Goal: Task Accomplishment & Management: Manage account settings

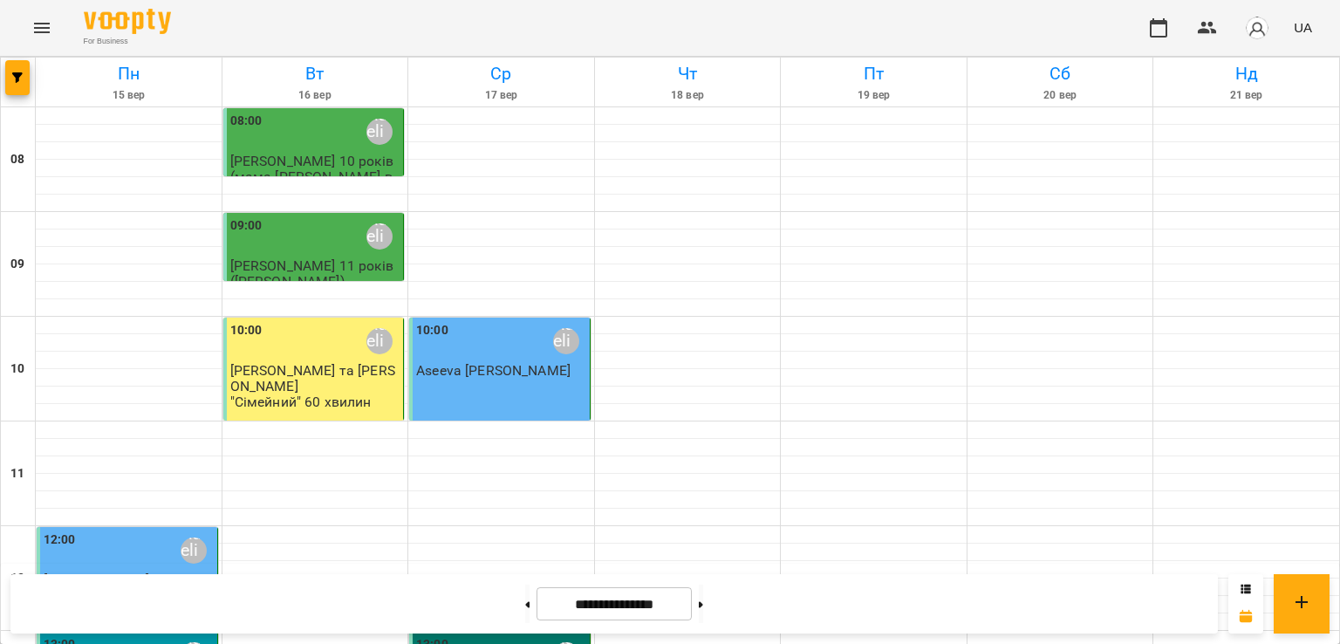
scroll to position [439, 0]
click at [531, 635] on div "13:00 Adelina" at bounding box center [501, 655] width 170 height 40
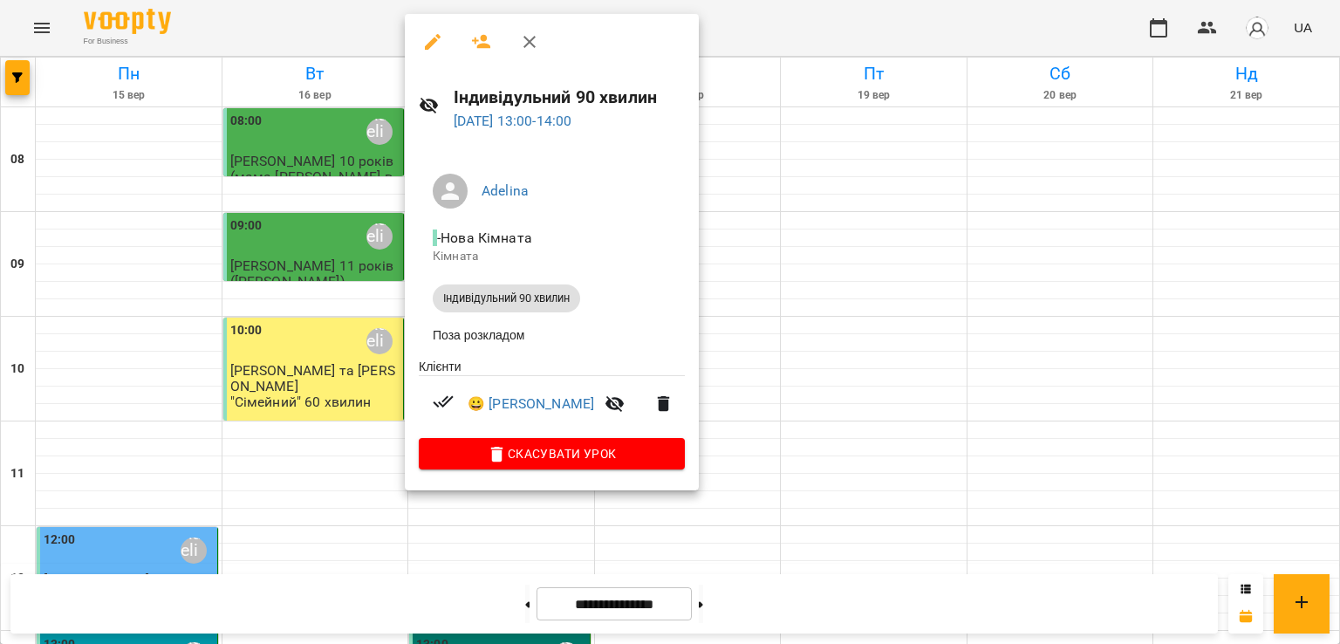
click at [753, 343] on div at bounding box center [670, 322] width 1340 height 644
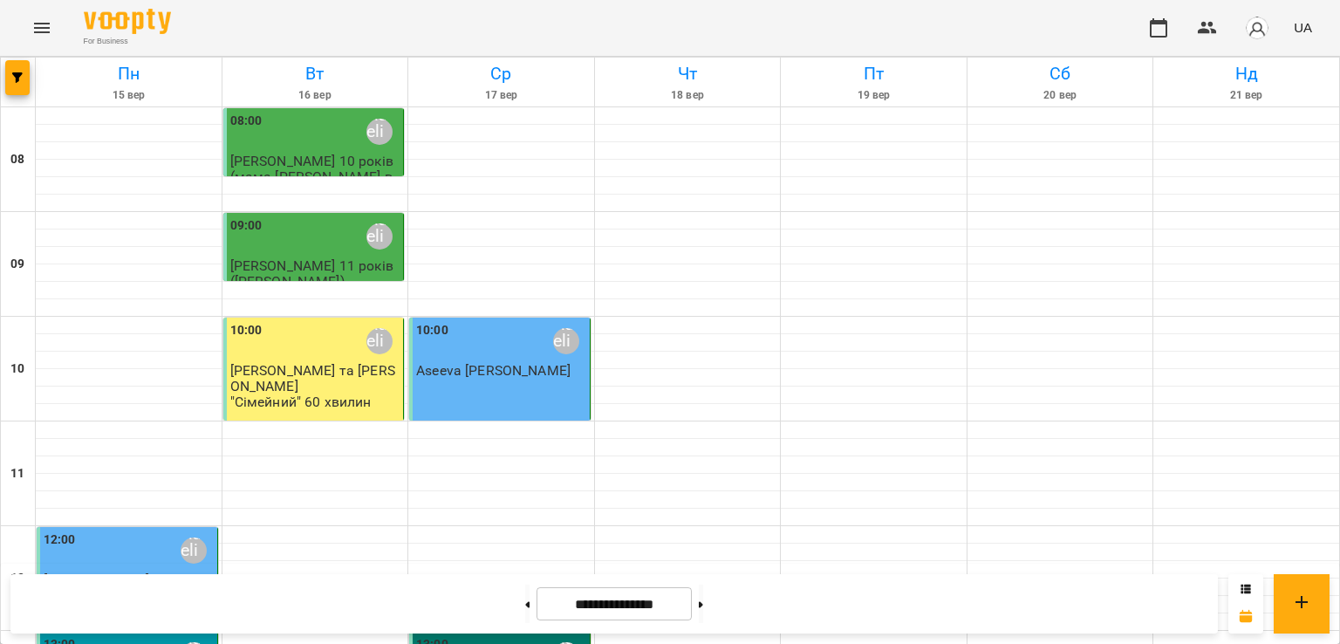
scroll to position [770, 0]
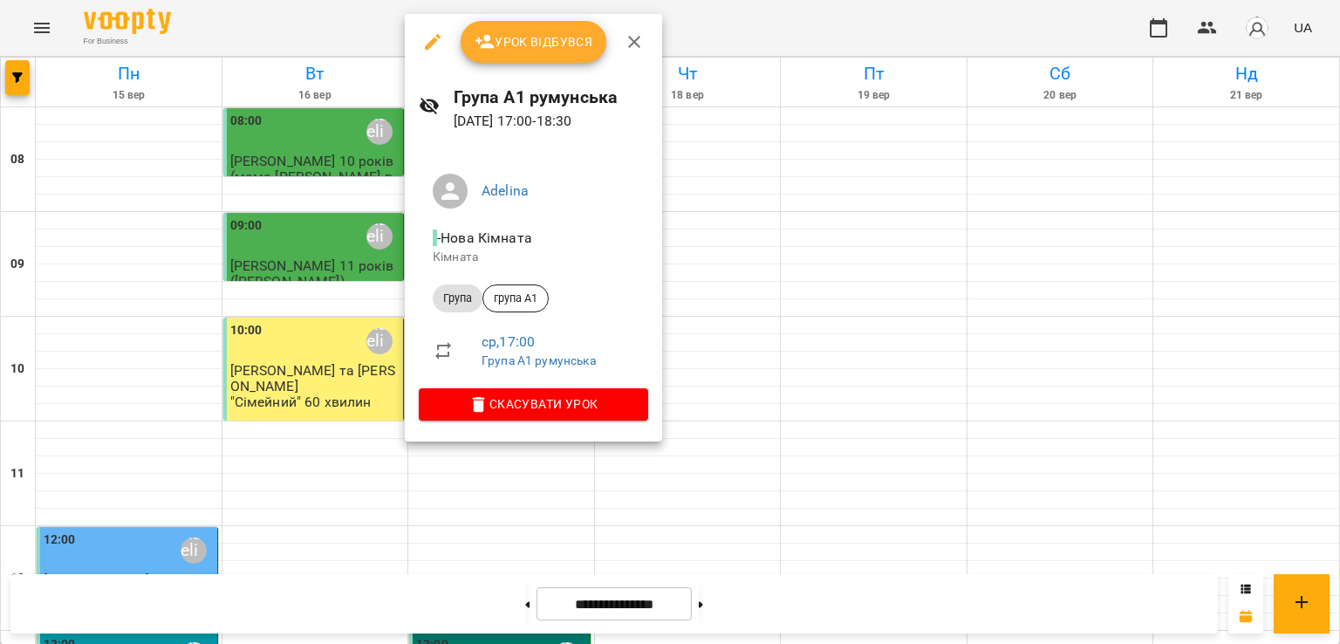
click at [537, 43] on span "Урок відбувся" at bounding box center [534, 41] width 119 height 21
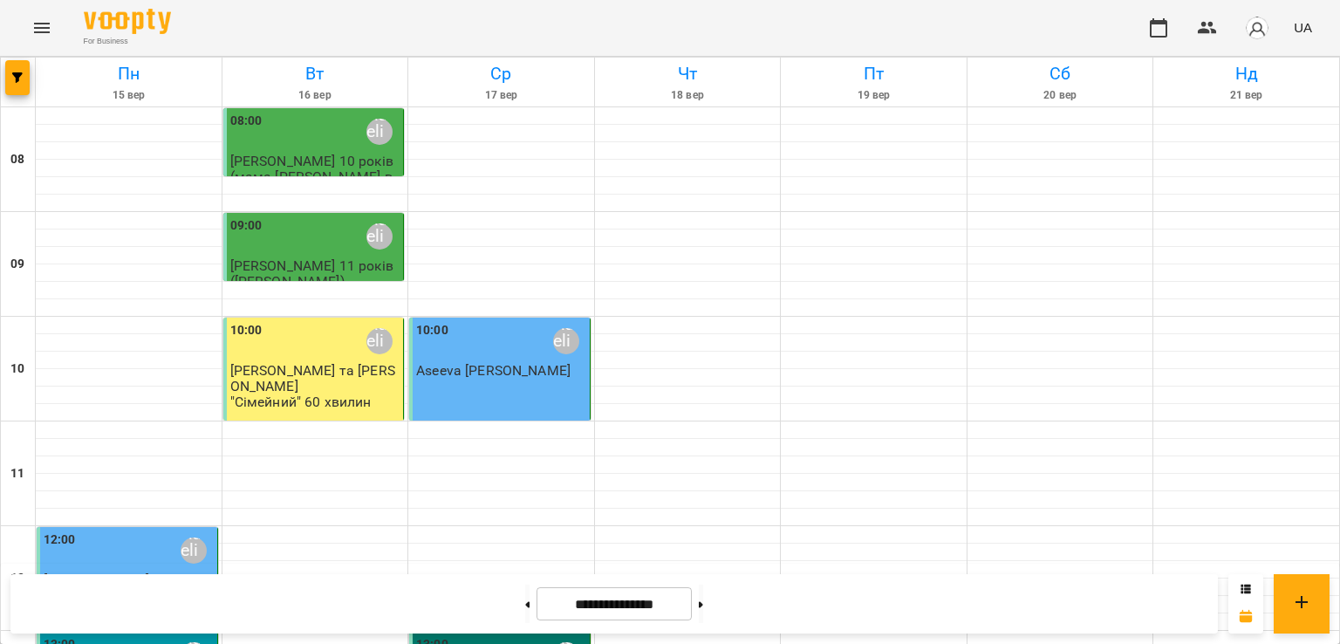
scroll to position [770, 0]
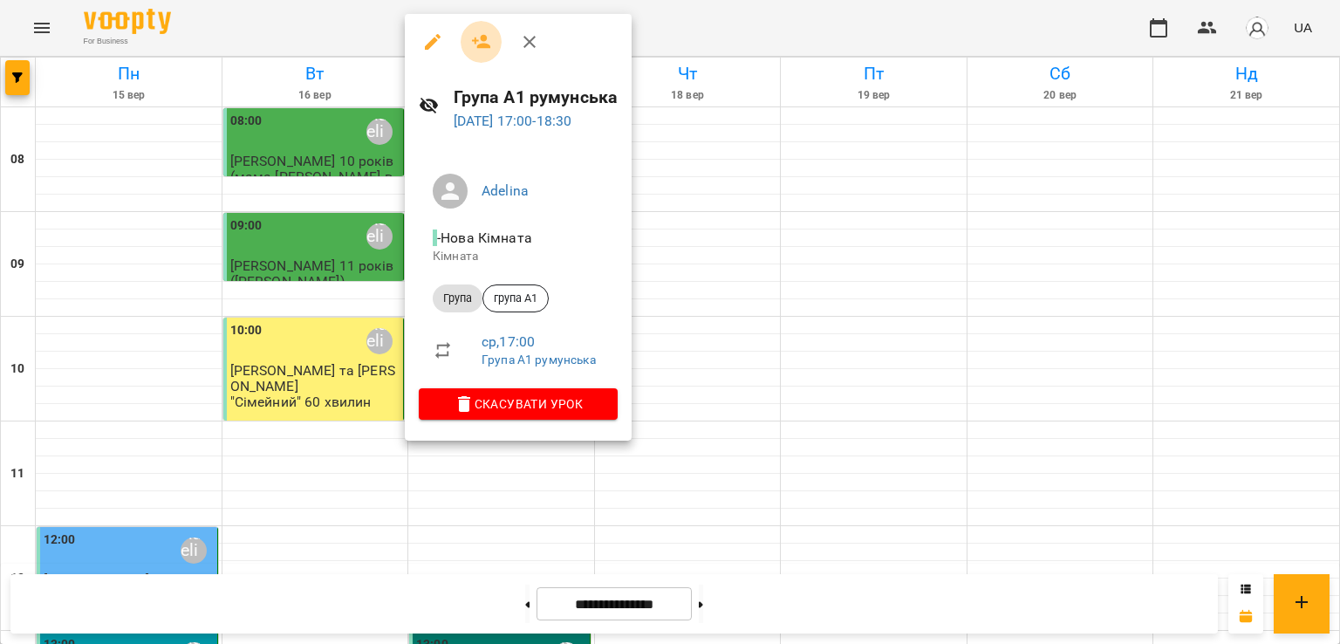
click at [482, 47] on icon "button" at bounding box center [481, 42] width 19 height 14
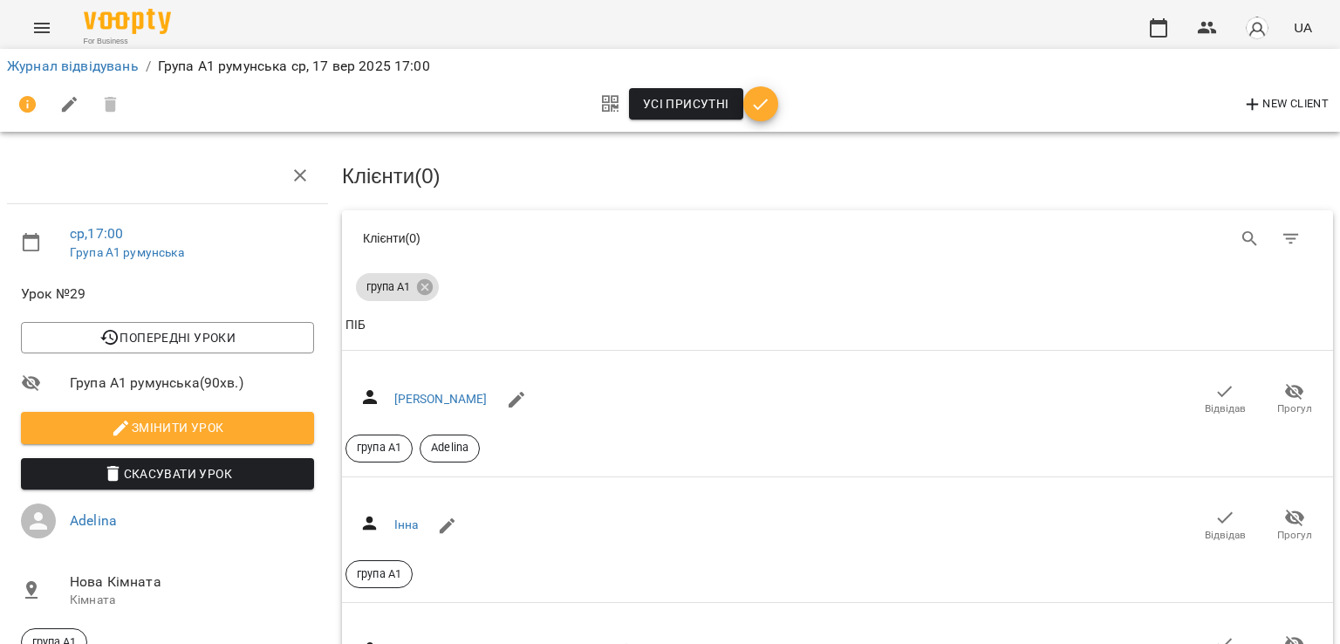
scroll to position [201, 0]
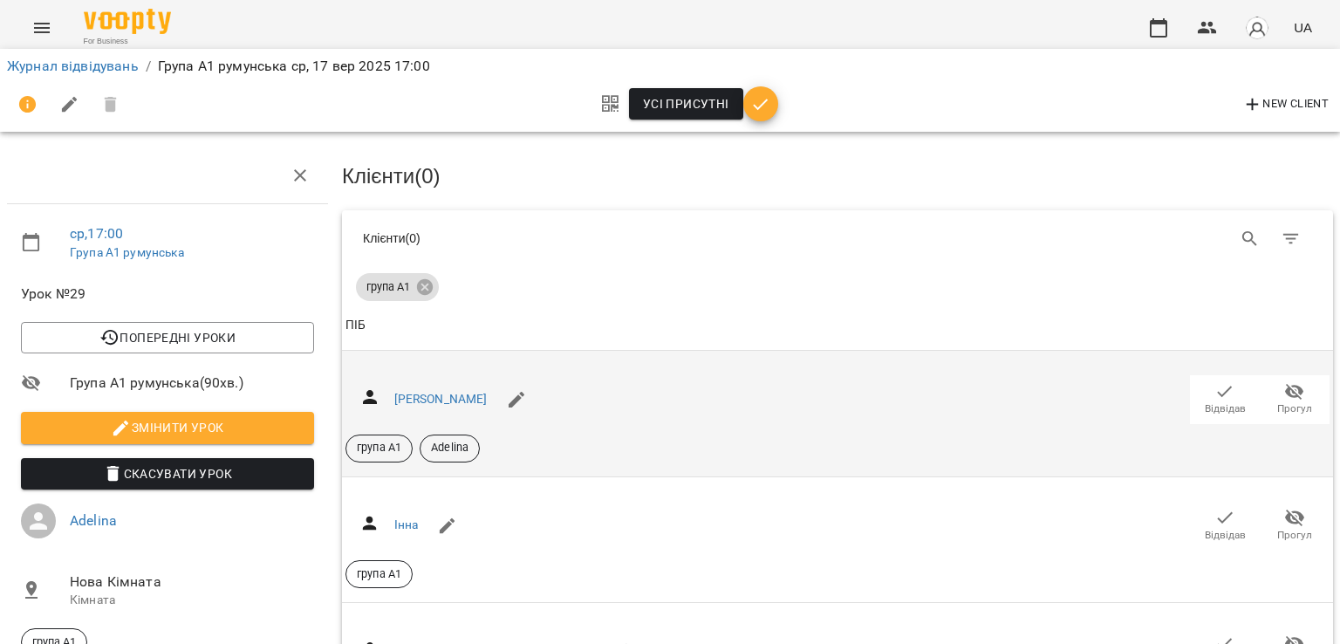
click at [1201, 381] on span "Відвідав" at bounding box center [1225, 398] width 49 height 35
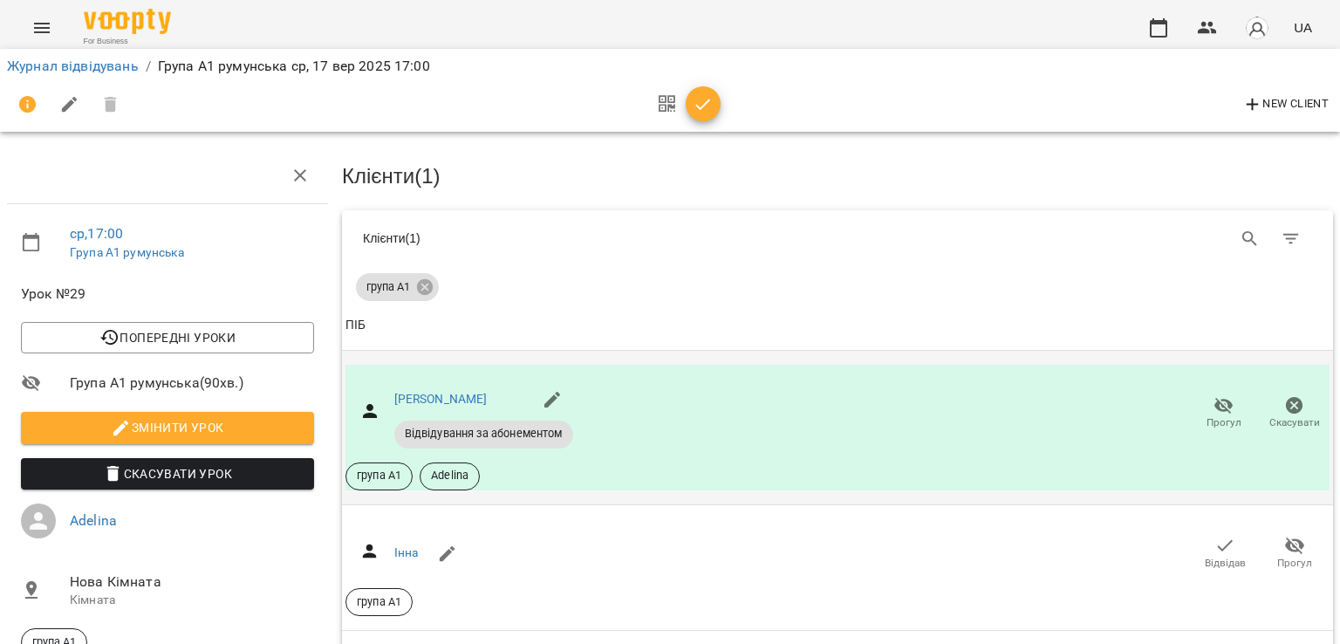
scroll to position [297, 0]
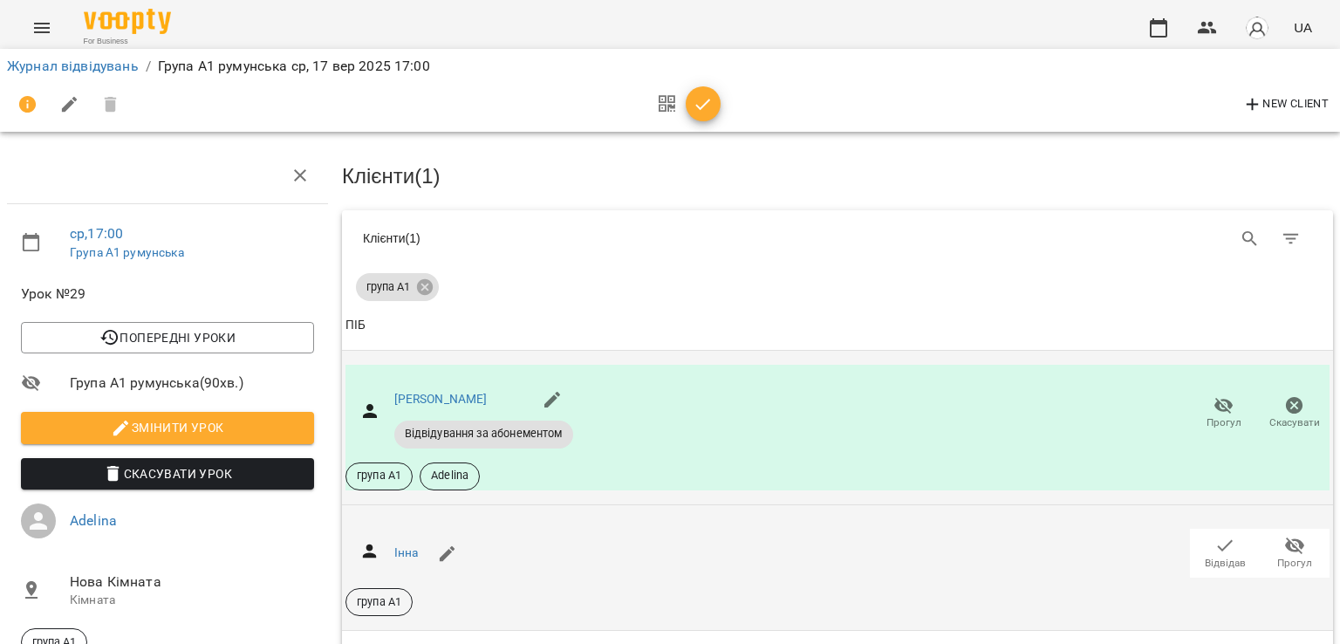
click at [1209, 556] on span "Відвідав" at bounding box center [1225, 563] width 41 height 15
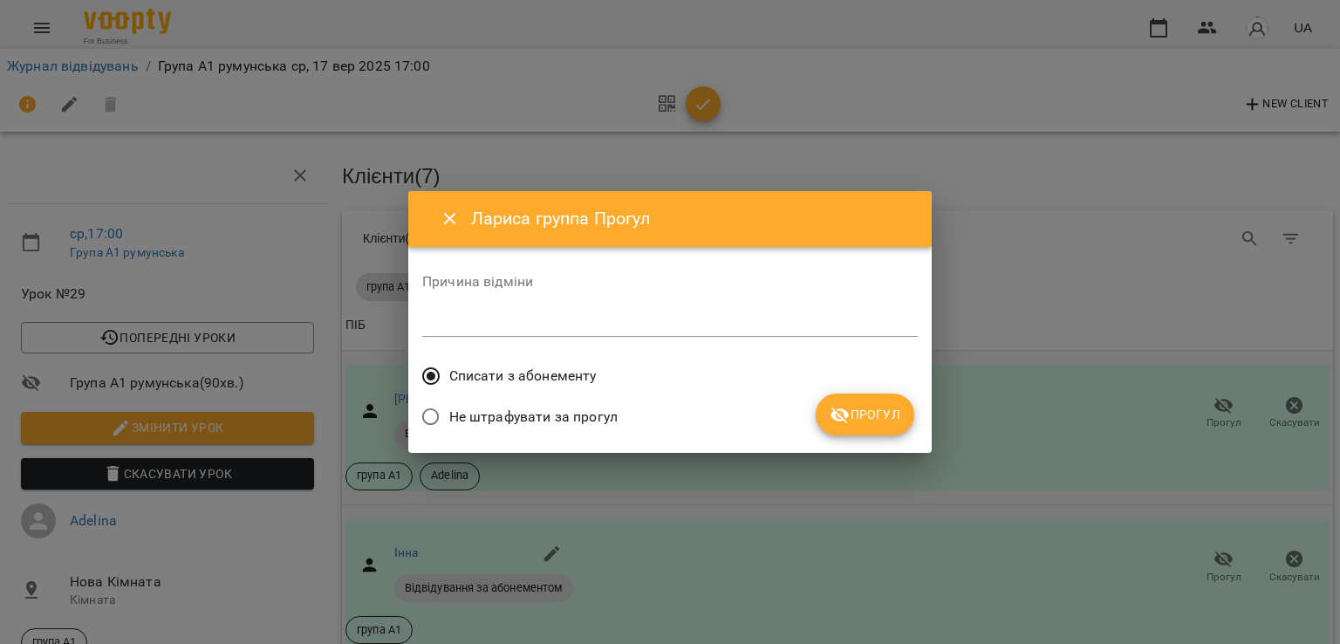
click at [873, 414] on span "Прогул" at bounding box center [865, 414] width 71 height 21
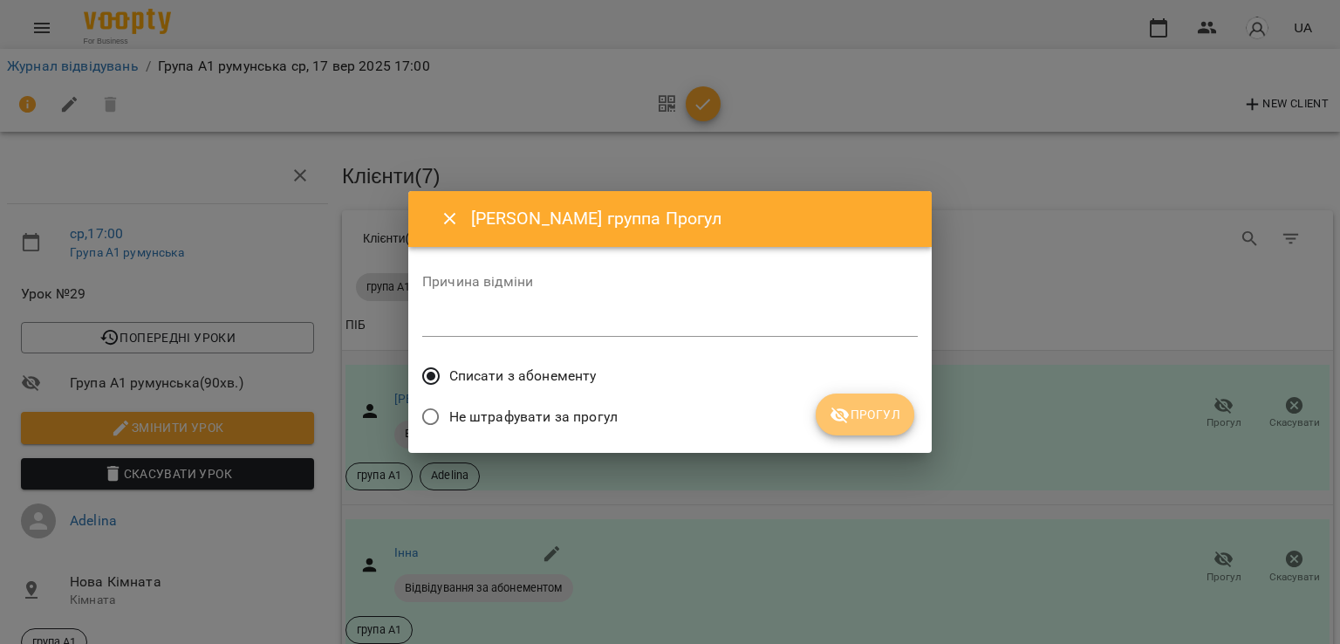
click at [873, 420] on span "Прогул" at bounding box center [865, 414] width 71 height 21
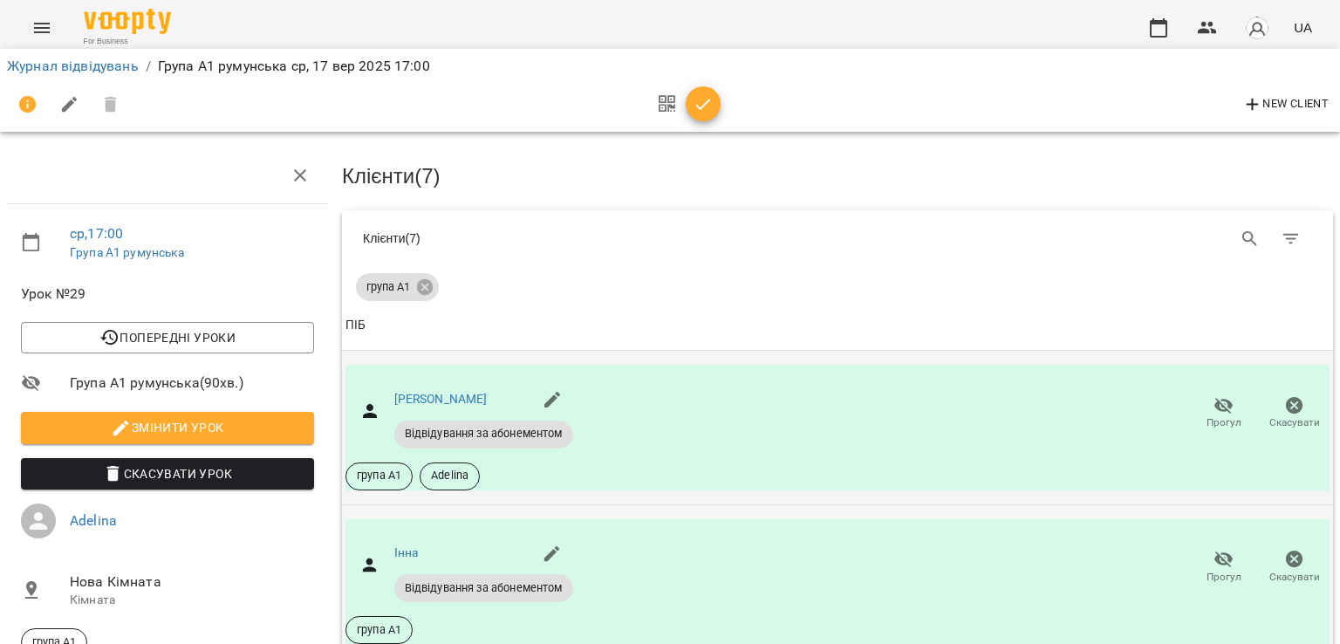
scroll to position [28, 0]
click at [1221, 395] on icon "button" at bounding box center [1224, 405] width 21 height 21
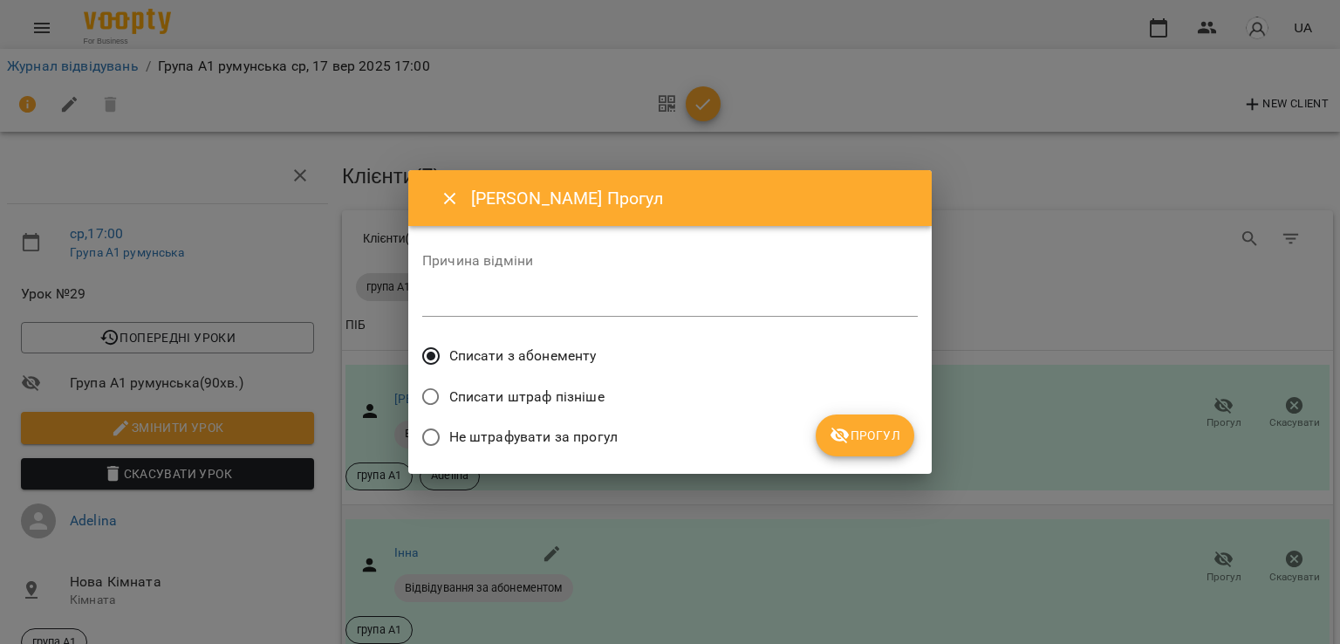
click at [884, 438] on span "Прогул" at bounding box center [865, 435] width 71 height 21
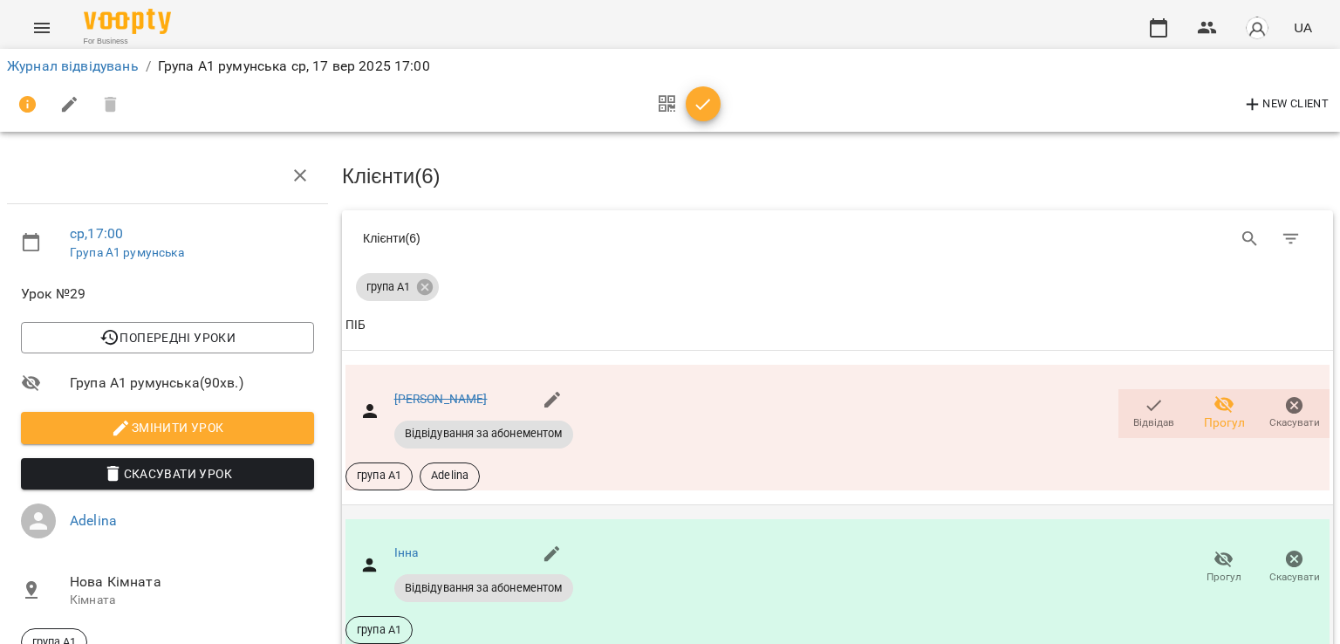
scroll to position [32, 0]
click at [1213, 21] on icon "button" at bounding box center [1207, 27] width 21 height 21
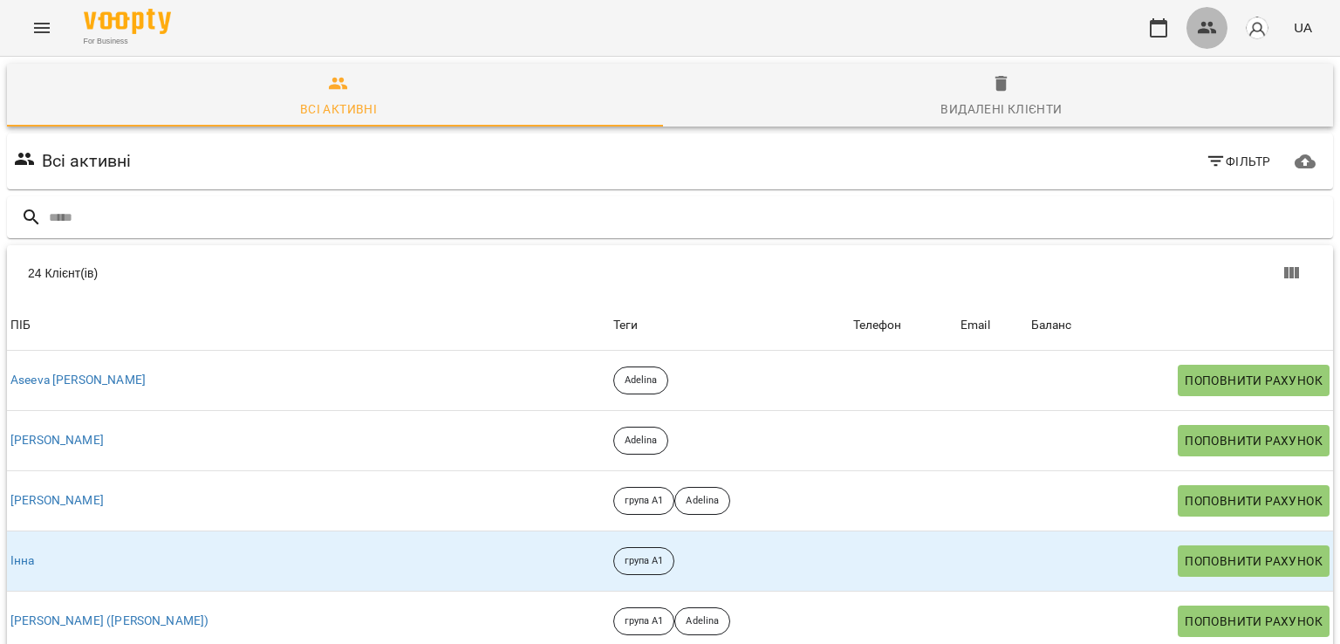
click at [1215, 27] on icon "button" at bounding box center [1207, 27] width 21 height 21
click at [1161, 24] on icon "button" at bounding box center [1158, 27] width 17 height 19
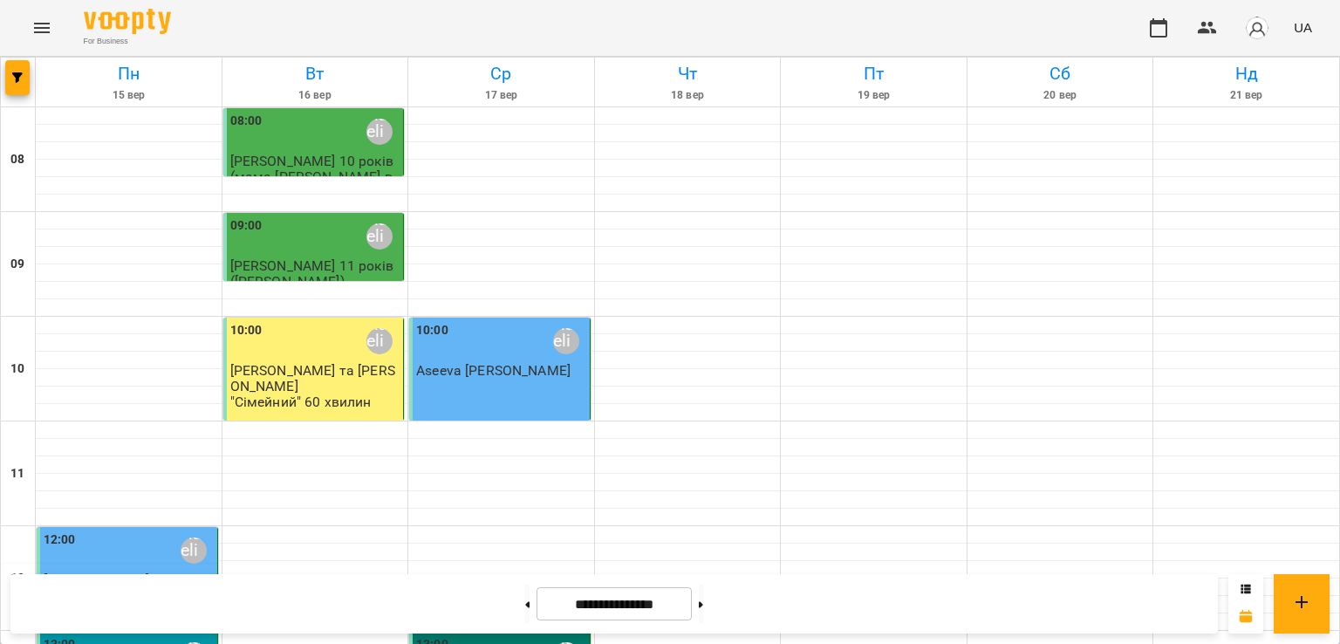
scroll to position [923, 0]
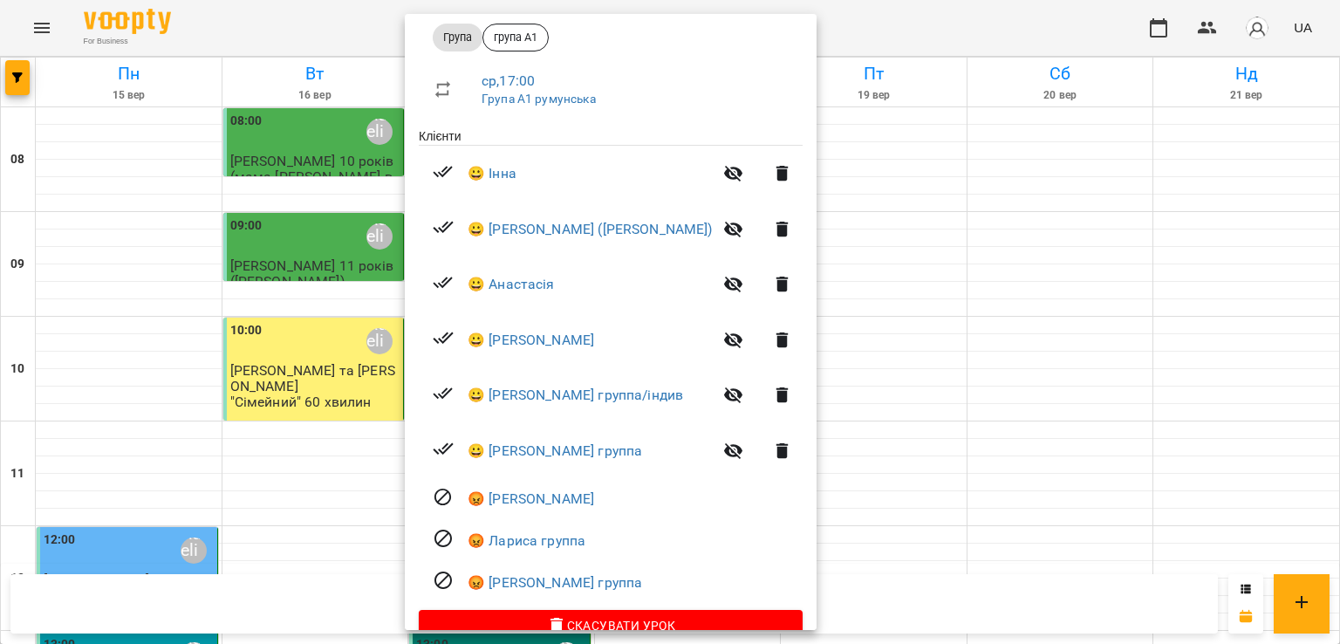
scroll to position [296, 0]
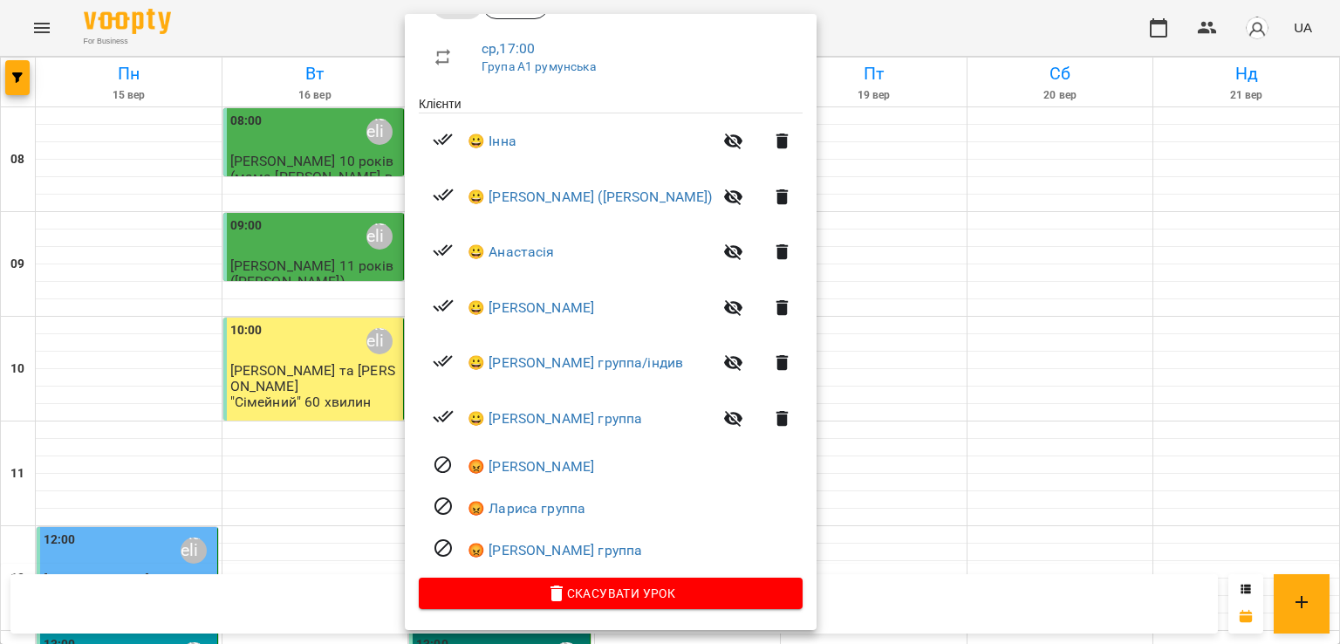
click at [904, 410] on div at bounding box center [670, 322] width 1340 height 644
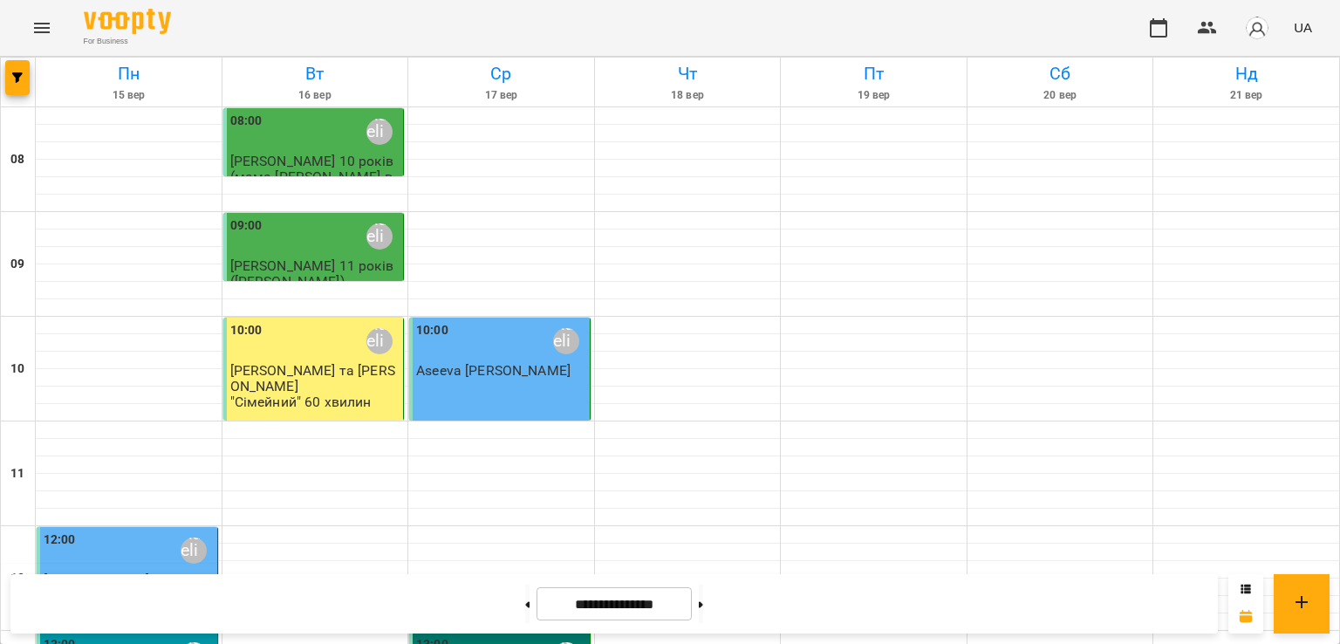
scroll to position [1099, 0]
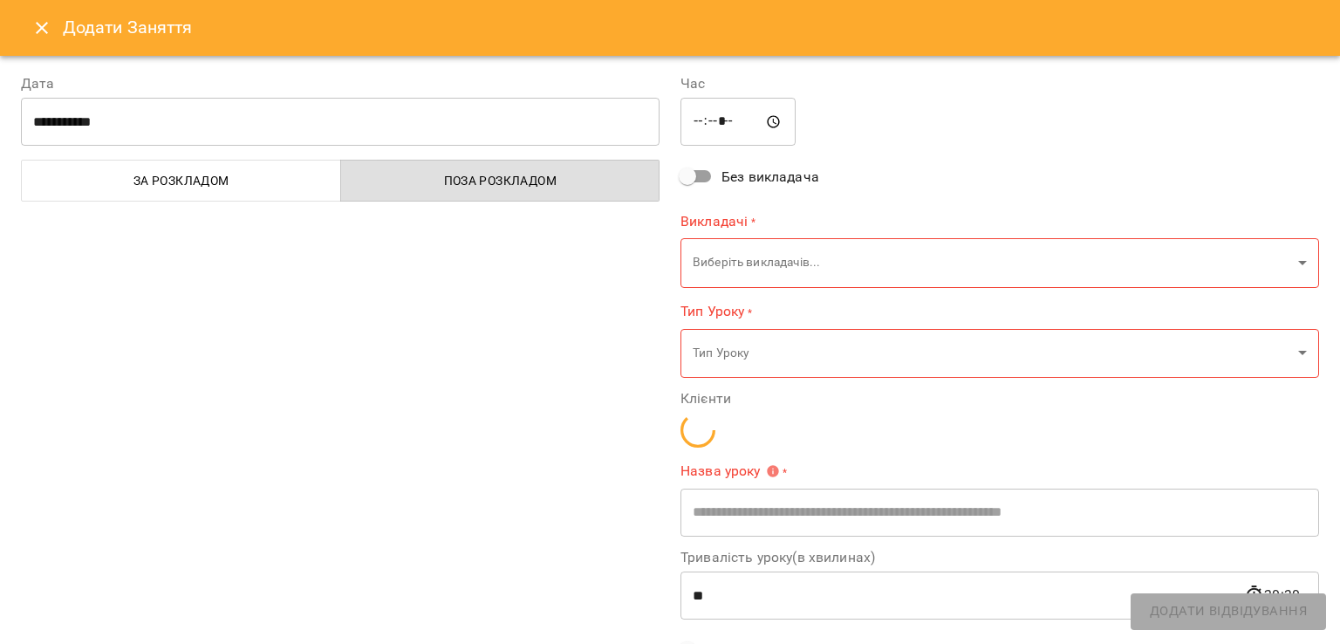
type input "**********"
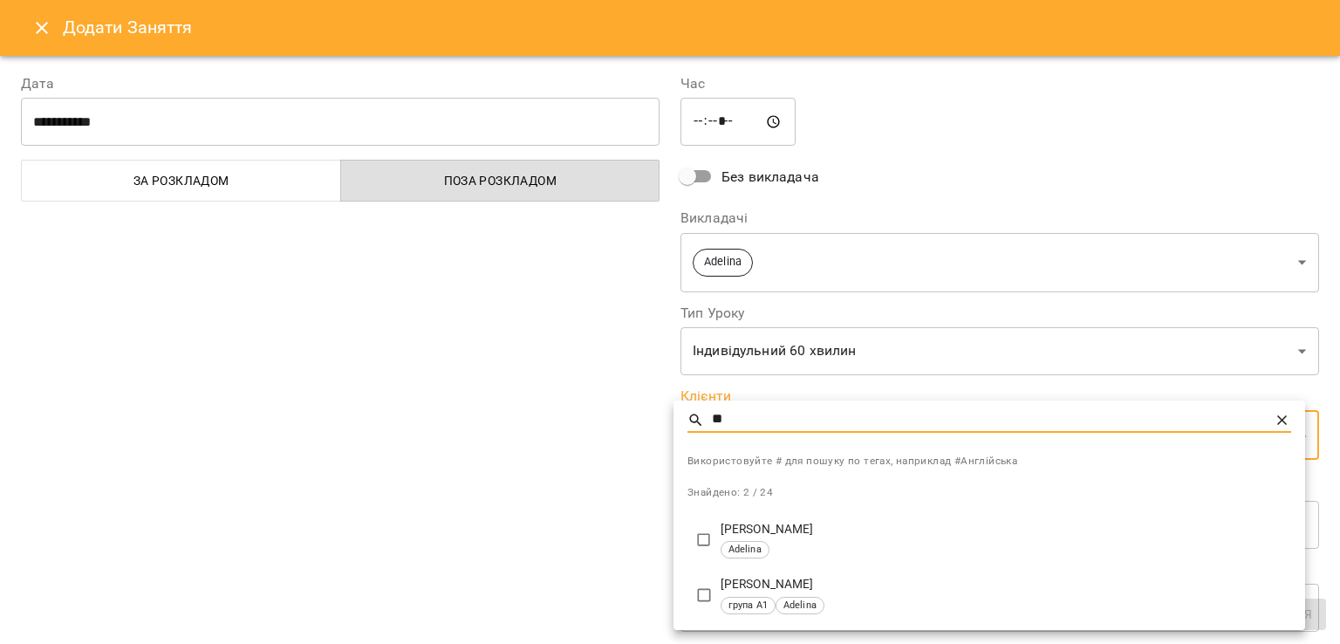
type input "**"
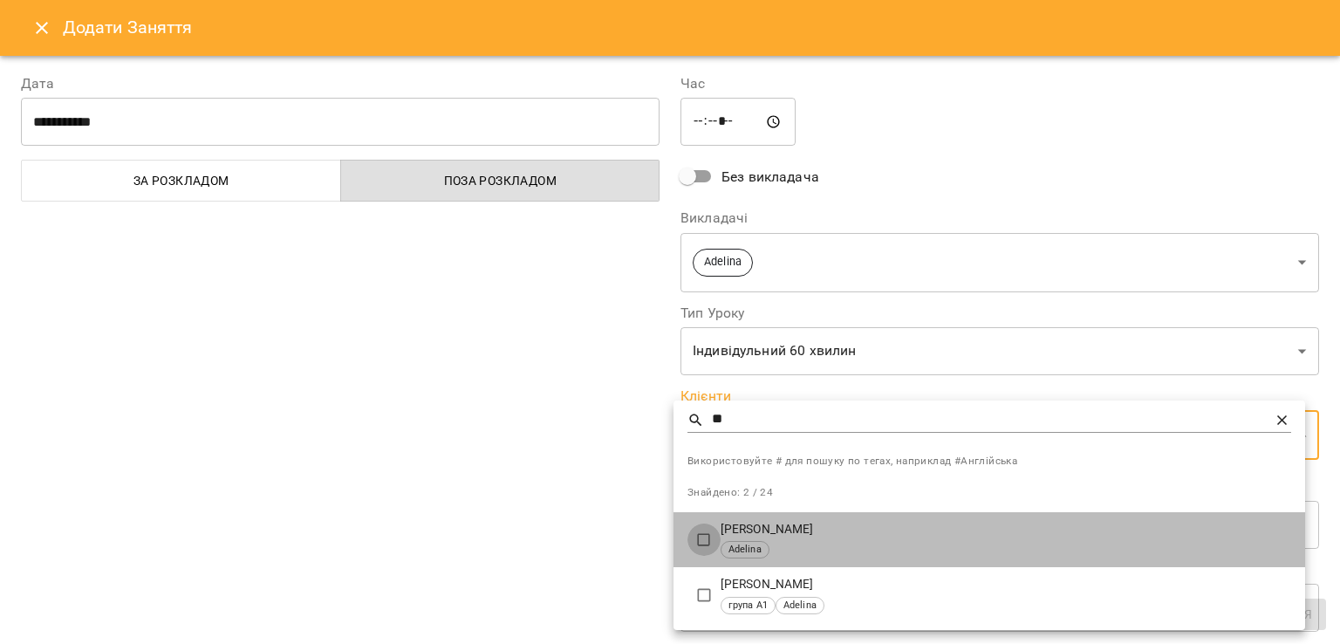
type input "**********"
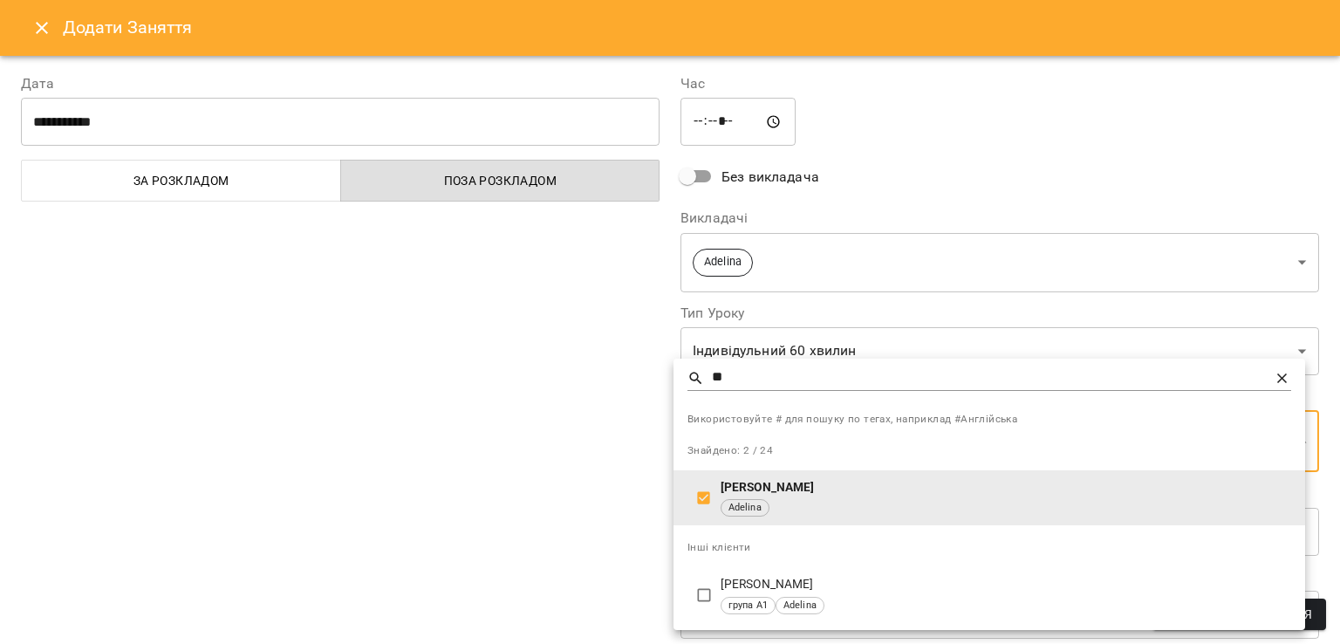
click at [564, 476] on div at bounding box center [670, 322] width 1340 height 644
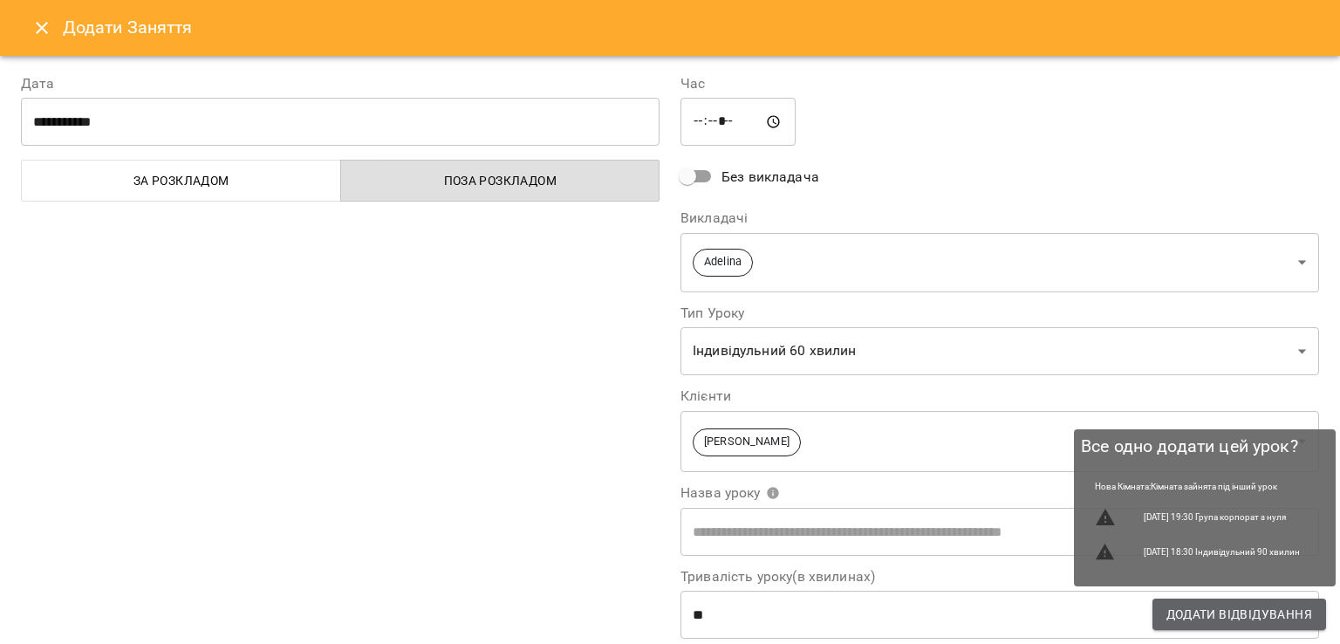
click at [1262, 615] on span "Додати Відвідування" at bounding box center [1240, 614] width 146 height 21
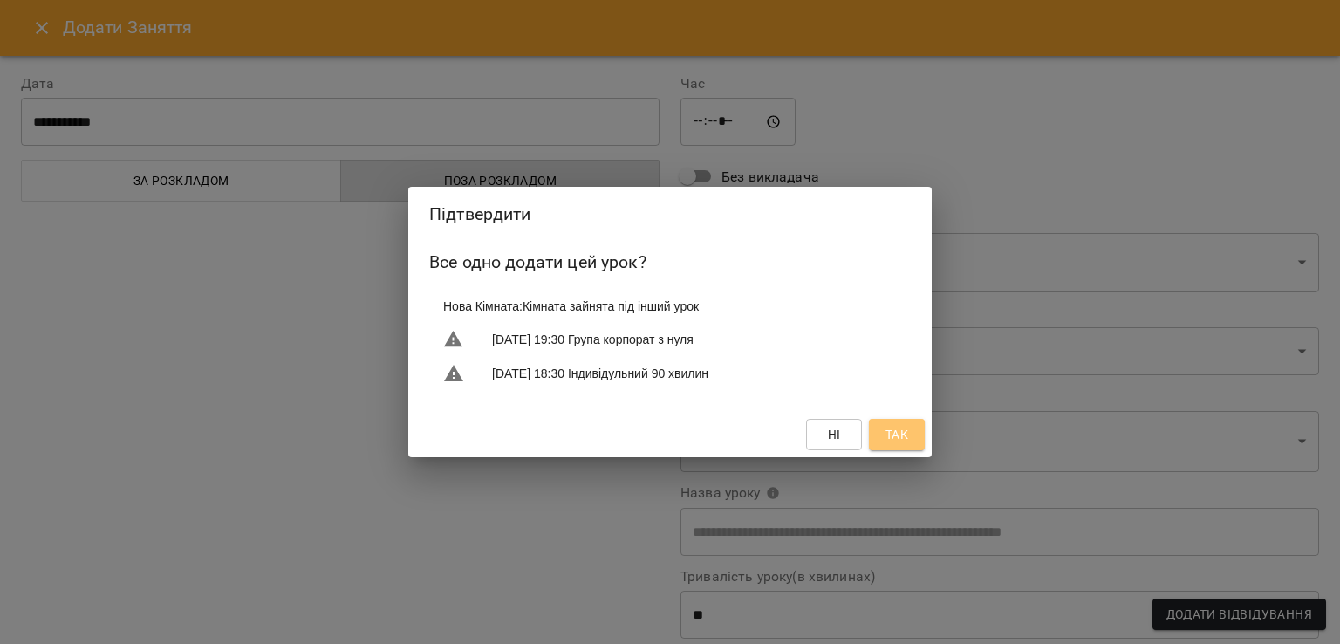
click at [920, 424] on button "Так" at bounding box center [897, 434] width 56 height 31
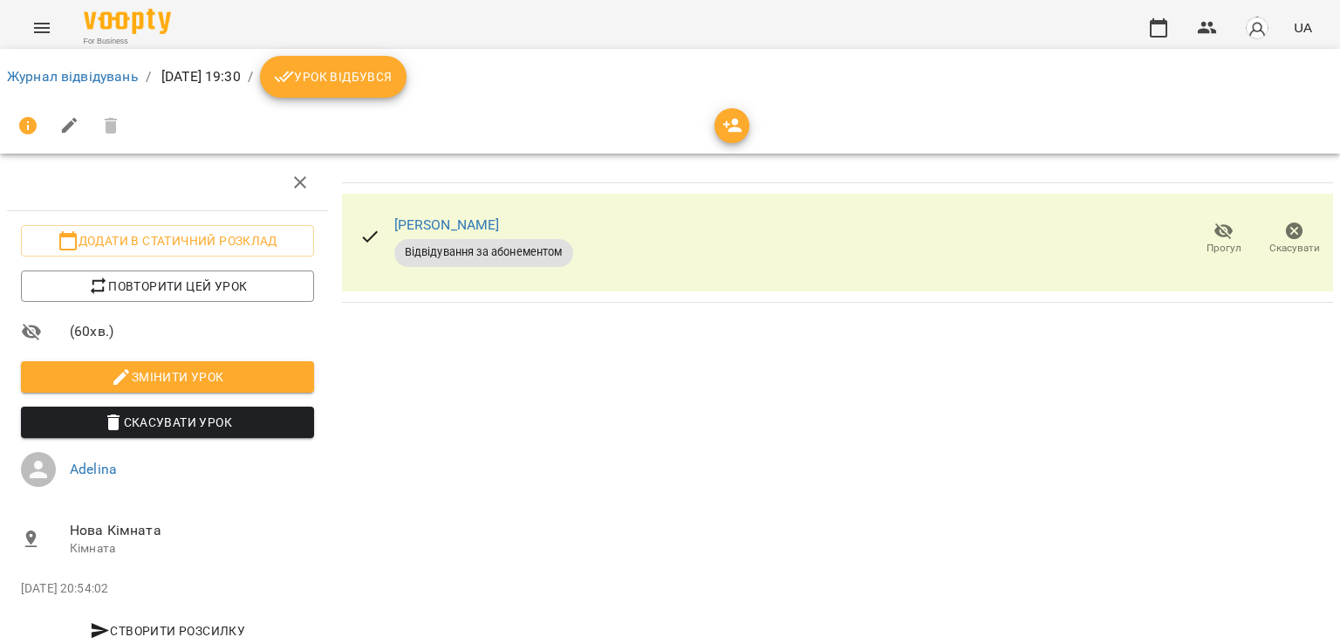
click at [393, 82] on span "Урок відбувся" at bounding box center [333, 76] width 119 height 21
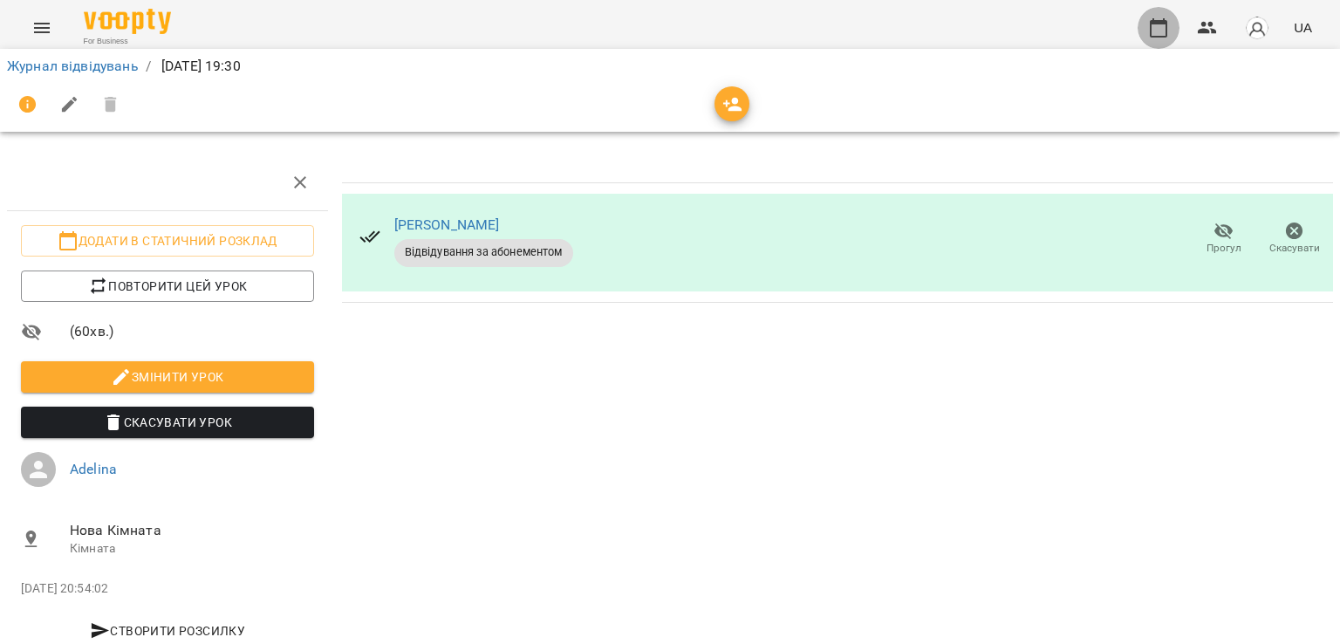
click at [1160, 22] on icon "button" at bounding box center [1158, 27] width 17 height 19
